Goal: Task Accomplishment & Management: Manage account settings

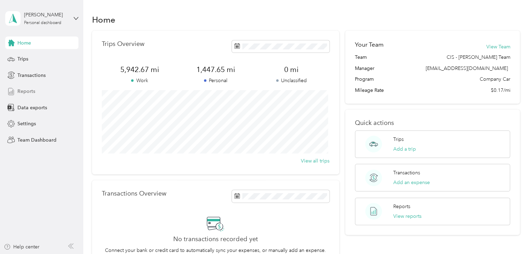
click at [29, 88] on span "Reports" at bounding box center [26, 91] width 18 height 7
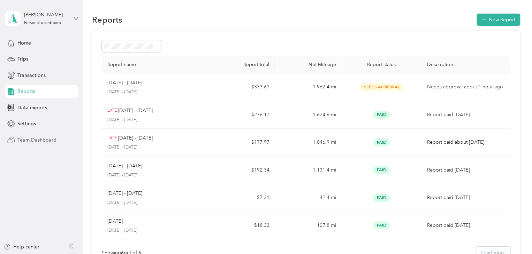
click at [33, 136] on div "Team Dashboard" at bounding box center [41, 140] width 73 height 13
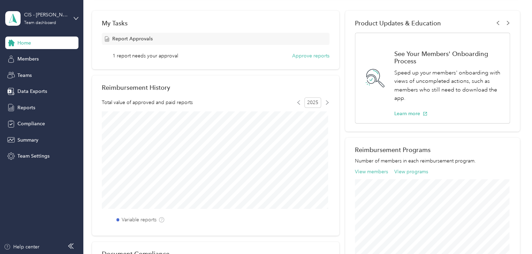
scroll to position [105, 0]
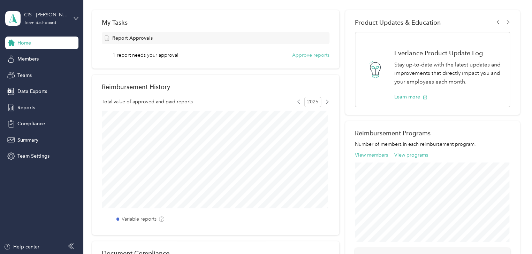
click at [298, 52] on button "Approve reports" at bounding box center [310, 55] width 37 height 7
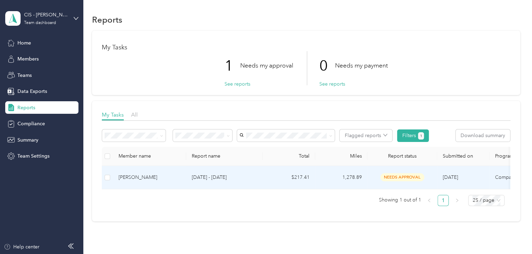
click at [145, 178] on div "[PERSON_NAME]" at bounding box center [150, 178] width 62 height 8
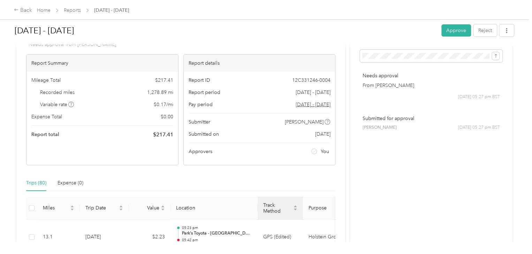
scroll to position [139, 0]
